Goal: Find specific fact: Find specific fact

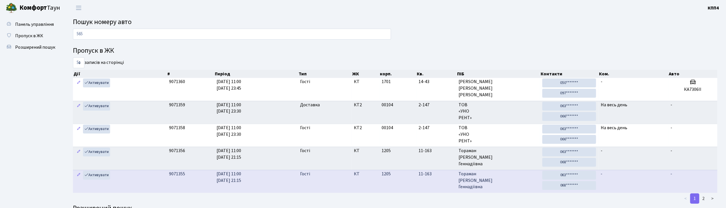
type input "5653"
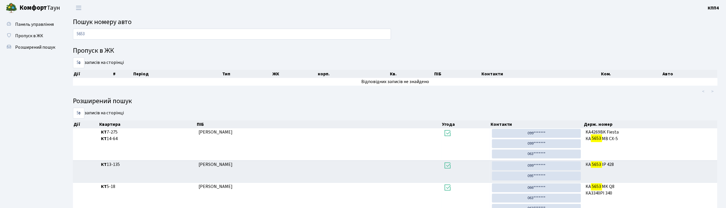
click at [241, 30] on input "5653" at bounding box center [232, 34] width 318 height 11
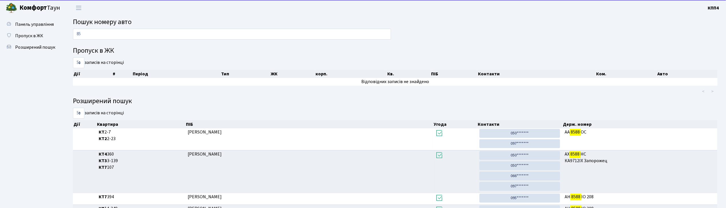
type input "8"
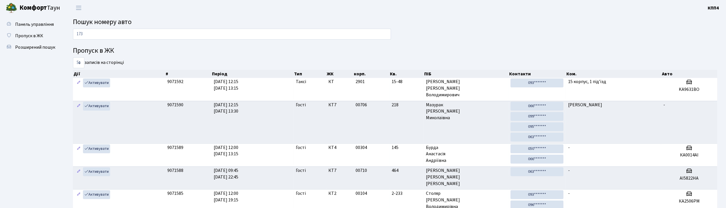
type input "1730"
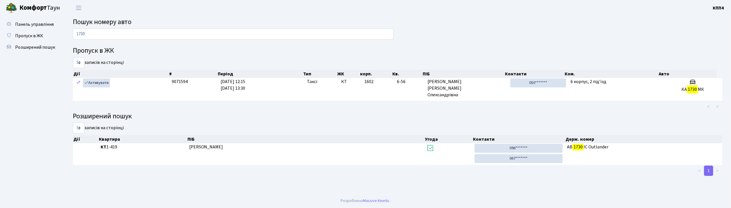
click at [134, 36] on input "1730" at bounding box center [233, 34] width 321 height 11
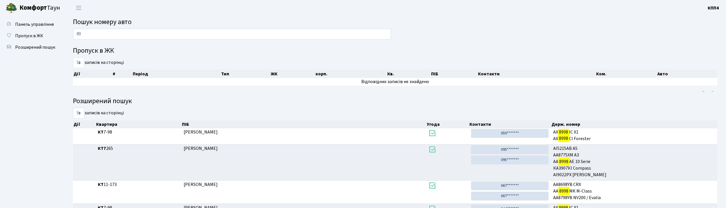
type input "8"
